Goal: Information Seeking & Learning: Check status

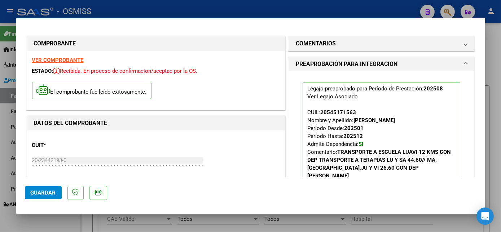
scroll to position [136, 0]
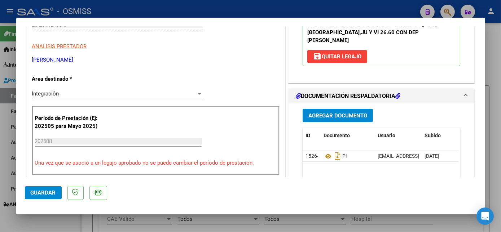
click at [41, 194] on span "Guardar" at bounding box center [43, 193] width 25 height 6
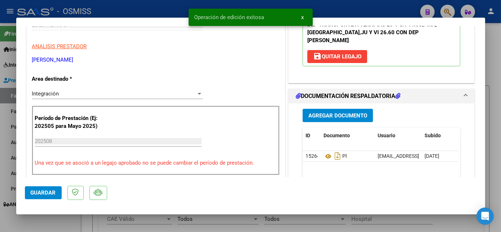
click at [59, 220] on div at bounding box center [250, 116] width 501 height 232
type input "$ 0,00"
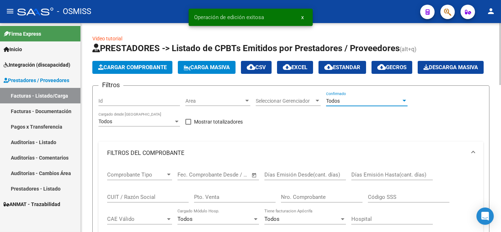
click at [403, 104] on div at bounding box center [404, 101] width 6 height 6
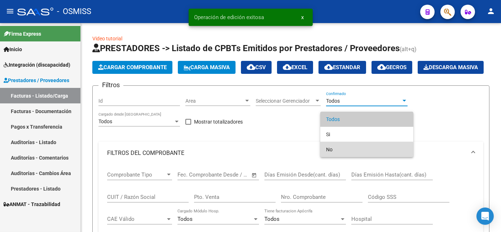
click at [352, 150] on span "No" at bounding box center [366, 149] width 81 height 15
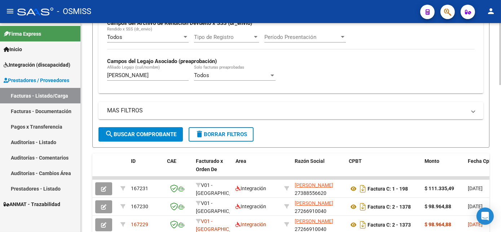
scroll to position [306, 0]
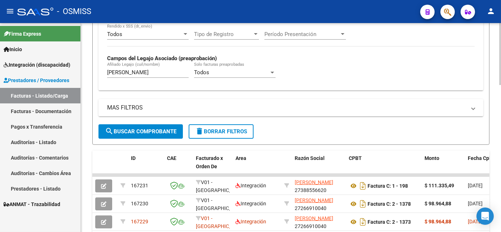
click at [500, 149] on html "menu - OSMISS person Firma Express Inicio Instructivos Contacto OS Integración …" at bounding box center [250, 116] width 501 height 232
click at [165, 135] on span "search Buscar Comprobante" at bounding box center [140, 131] width 71 height 6
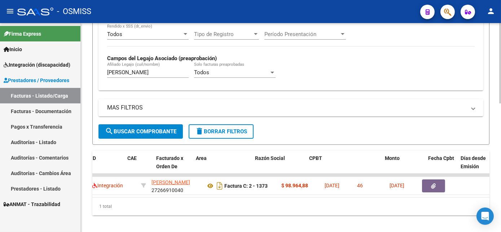
scroll to position [0, 0]
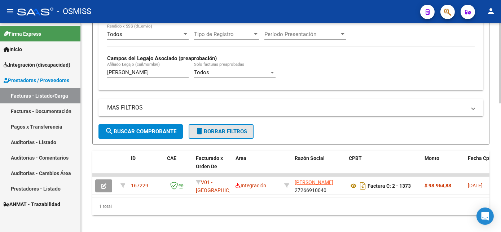
click at [222, 139] on button "delete Borrar Filtros" at bounding box center [220, 131] width 65 height 14
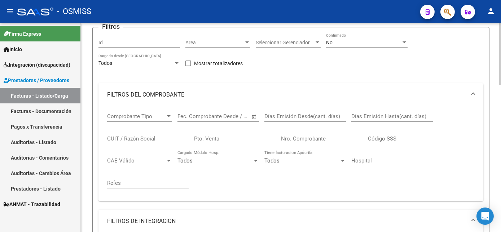
scroll to position [63, 0]
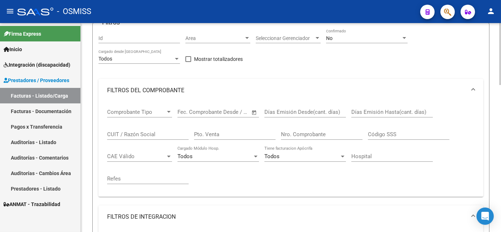
click at [499, 94] on div at bounding box center [500, 74] width 2 height 62
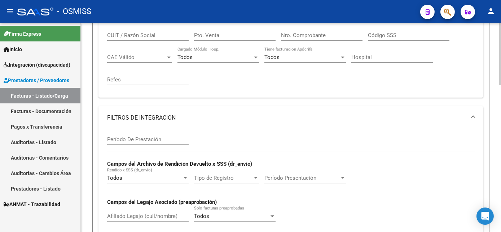
scroll to position [166, 0]
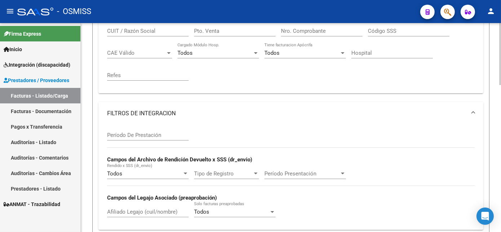
click at [486, 128] on div "Video tutorial PRESTADORES -> Listado de CPBTs Emitidos por Prestadores / Prove…" at bounding box center [292, 198] width 422 height 683
click at [155, 34] on input "CUIT / Razón Social" at bounding box center [147, 31] width 81 height 6
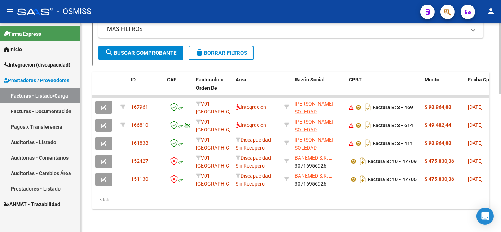
scroll to position [407, 0]
click at [500, 190] on html "menu - OSMISS person Firma Express Inicio Instructivos Contacto OS Integración …" at bounding box center [250, 116] width 501 height 232
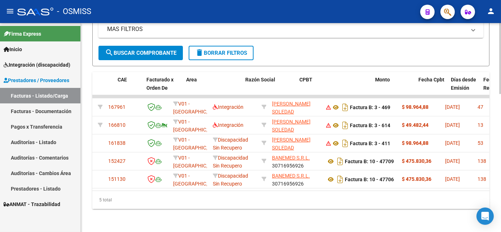
scroll to position [0, 83]
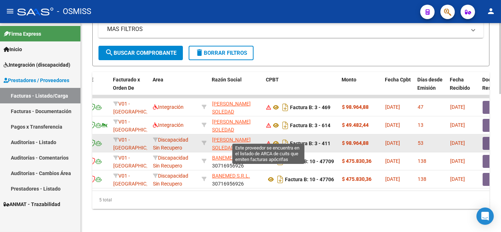
type input "neme"
click at [267, 141] on icon at bounding box center [268, 143] width 5 height 5
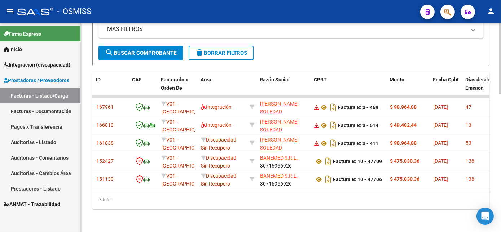
scroll to position [0, 0]
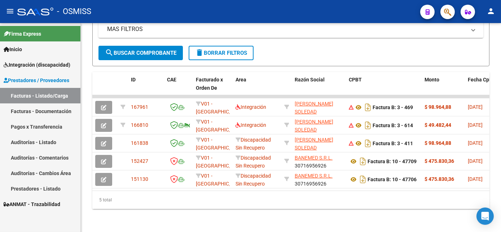
drag, startPoint x: 498, startPoint y: 205, endPoint x: 502, endPoint y: 140, distance: 64.6
click at [500, 140] on html "menu - OSMISS person Firma Express Inicio Instructivos Contacto OS Integración …" at bounding box center [250, 116] width 501 height 232
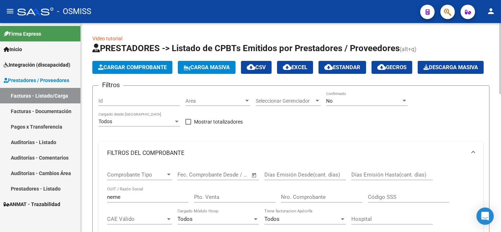
click at [484, 13] on div "menu - OSMISS person Firma Express Inicio Instructivos Contacto OS Integración …" at bounding box center [250, 116] width 501 height 232
click at [386, 104] on div "No" at bounding box center [363, 101] width 75 height 6
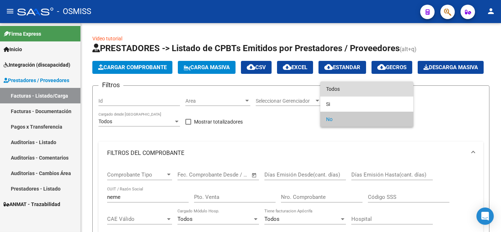
click at [337, 89] on span "Todos" at bounding box center [366, 88] width 81 height 15
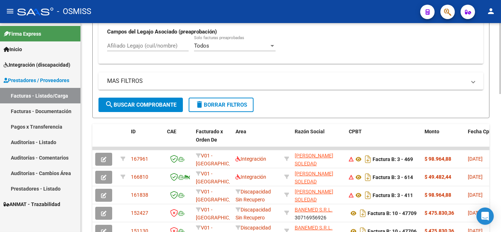
scroll to position [342, 0]
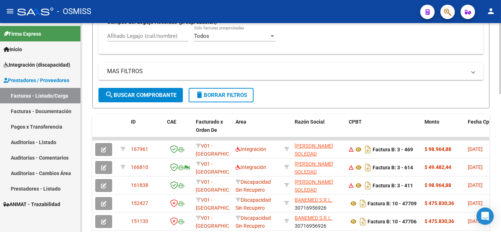
click at [500, 206] on html "menu - OSMISS person Firma Express Inicio Instructivos Contacto OS Integración …" at bounding box center [250, 116] width 501 height 232
click at [145, 98] on span "search Buscar Comprobante" at bounding box center [140, 95] width 71 height 6
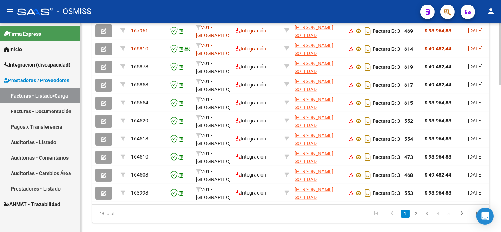
scroll to position [463, 0]
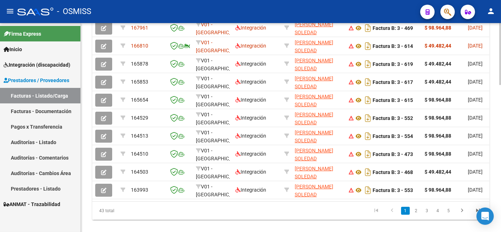
click at [499, 189] on div at bounding box center [500, 198] width 2 height 62
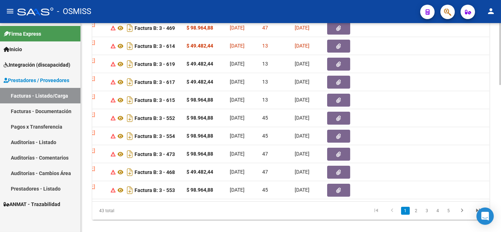
scroll to position [0, 0]
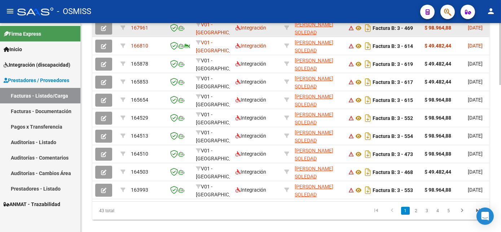
click at [106, 35] on button "button" at bounding box center [103, 28] width 17 height 13
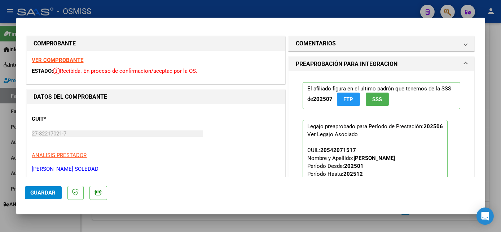
click at [23, 134] on mat-dialog-content "COMPROBANTE VER COMPROBANTE ESTADO: Recibida. En proceso de confirmacion/acepta…" at bounding box center [250, 101] width 469 height 151
click at [490, 106] on div at bounding box center [250, 116] width 501 height 232
type input "$ 0,00"
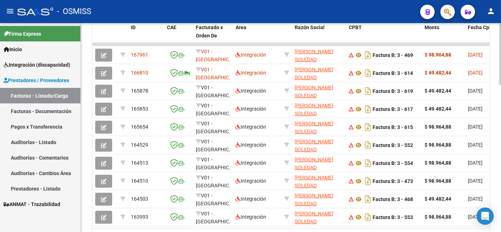
scroll to position [435, 0]
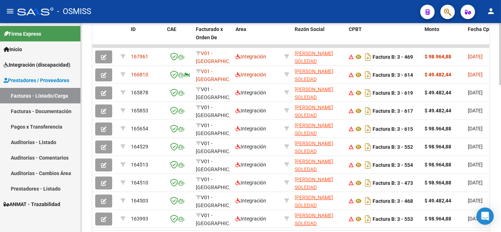
click at [500, 159] on div at bounding box center [500, 189] width 2 height 62
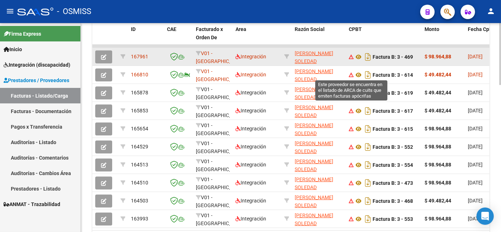
click at [353, 59] on icon at bounding box center [351, 56] width 5 height 5
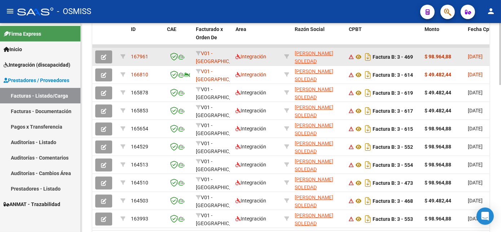
click at [103, 60] on icon "button" at bounding box center [103, 56] width 5 height 5
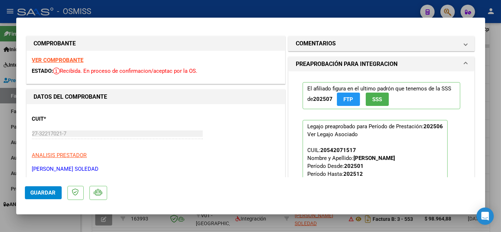
click at [75, 218] on div at bounding box center [250, 116] width 501 height 232
type input "$ 0,00"
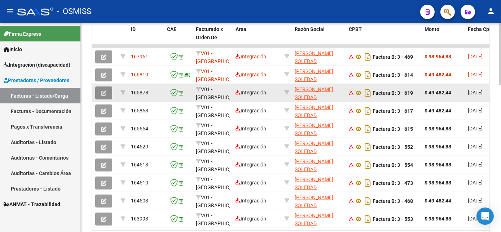
click at [106, 96] on icon "button" at bounding box center [103, 92] width 5 height 5
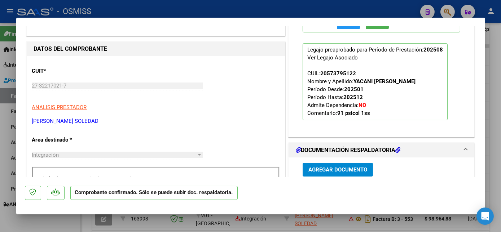
scroll to position [0, 0]
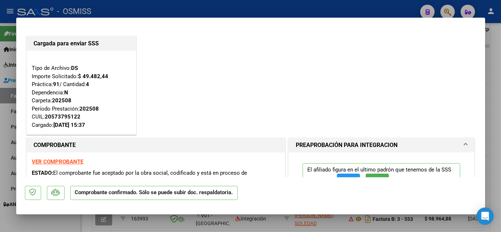
click at [496, 63] on div at bounding box center [250, 116] width 501 height 232
type input "$ 0,00"
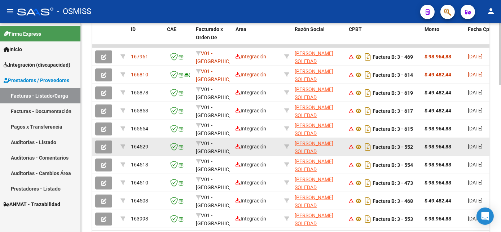
scroll to position [435, 0]
